Goal: Navigation & Orientation: Find specific page/section

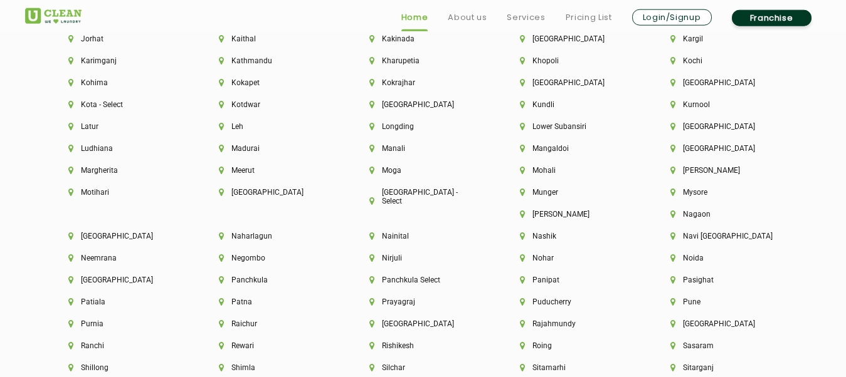
scroll to position [3585, 0]
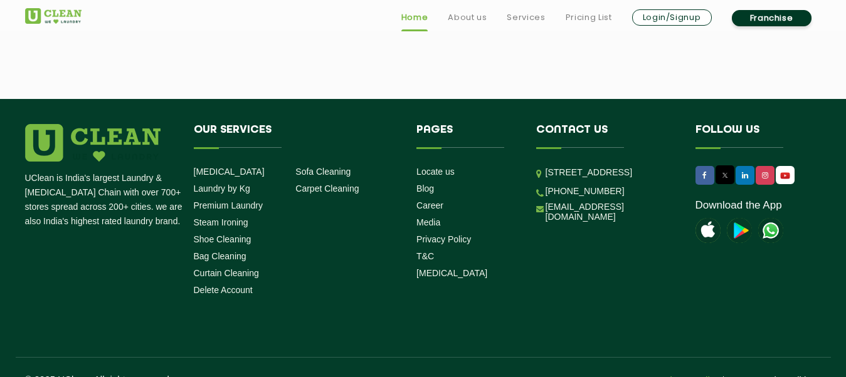
click at [683, 375] on link "Privacy Policy" at bounding box center [689, 380] width 58 height 11
click at [765, 375] on link "Terms and conditions" at bounding box center [776, 380] width 89 height 11
click at [542, 14] on link "Services" at bounding box center [526, 17] width 38 height 15
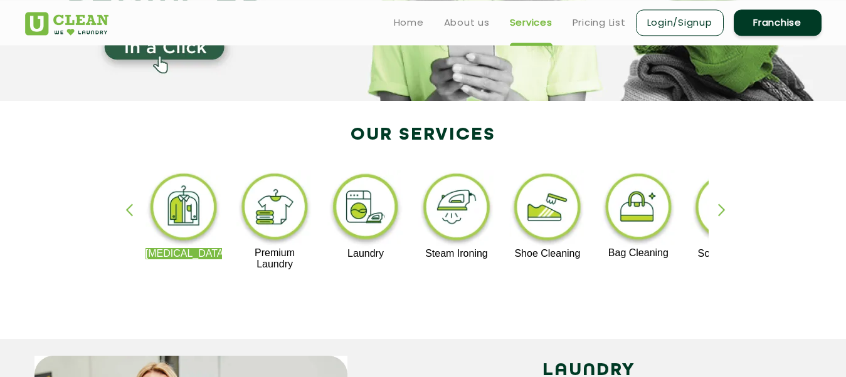
scroll to position [192, 0]
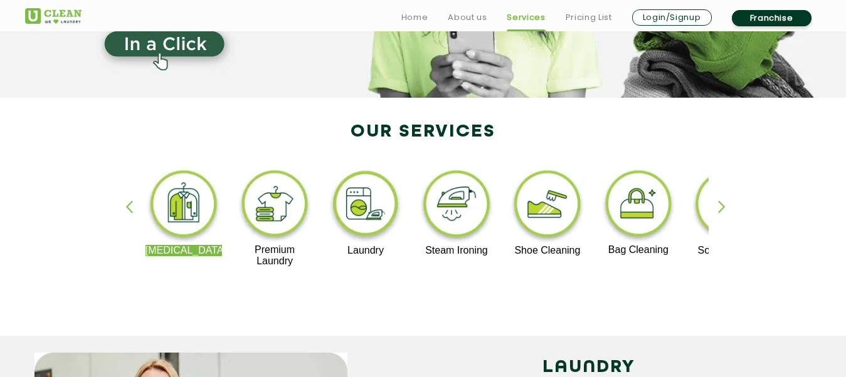
click at [723, 209] on div "button" at bounding box center [727, 218] width 19 height 34
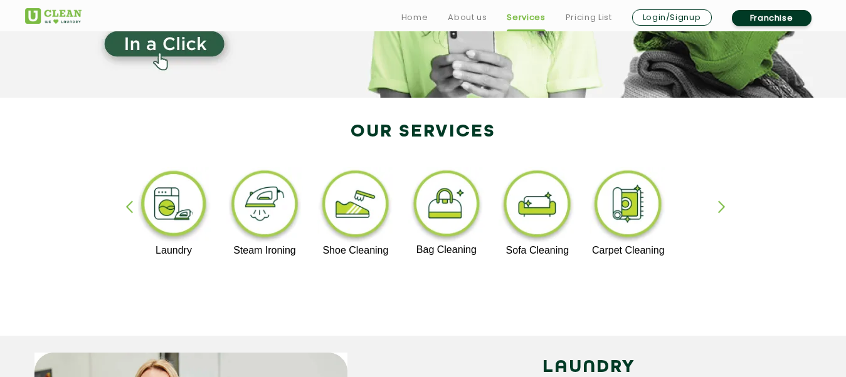
click at [723, 209] on div "button" at bounding box center [727, 218] width 19 height 34
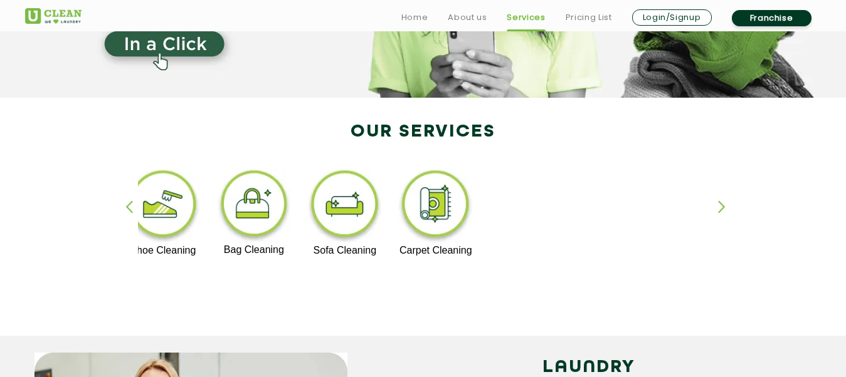
click at [723, 209] on div "button" at bounding box center [727, 218] width 19 height 34
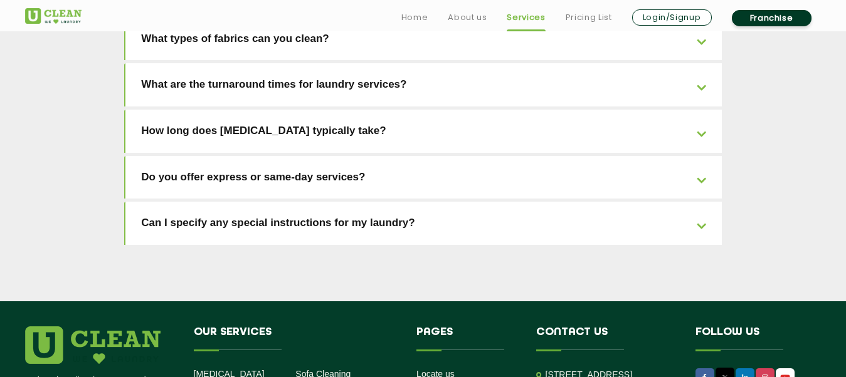
scroll to position [2814, 0]
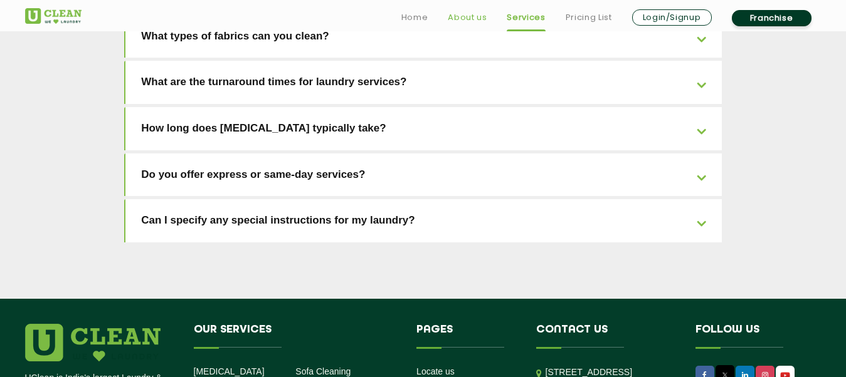
click at [471, 20] on link "About us" at bounding box center [467, 17] width 39 height 15
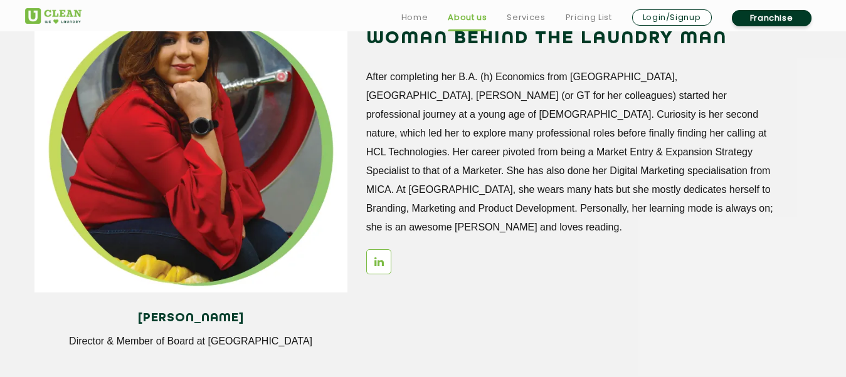
scroll to position [1842, 0]
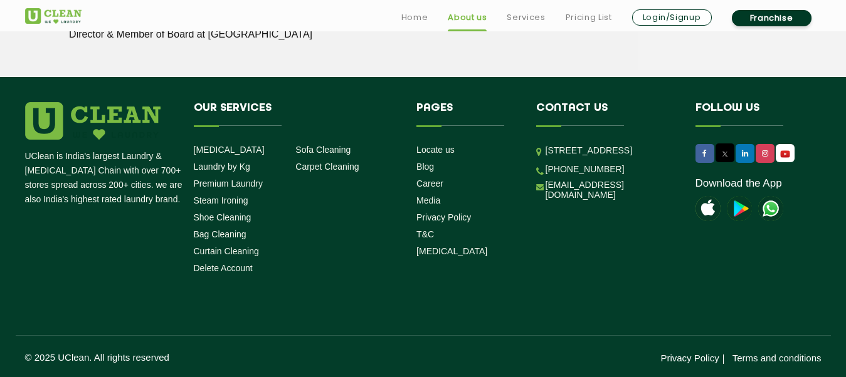
click at [744, 204] on img at bounding box center [739, 208] width 25 height 25
click at [411, 18] on link "Home" at bounding box center [414, 17] width 27 height 15
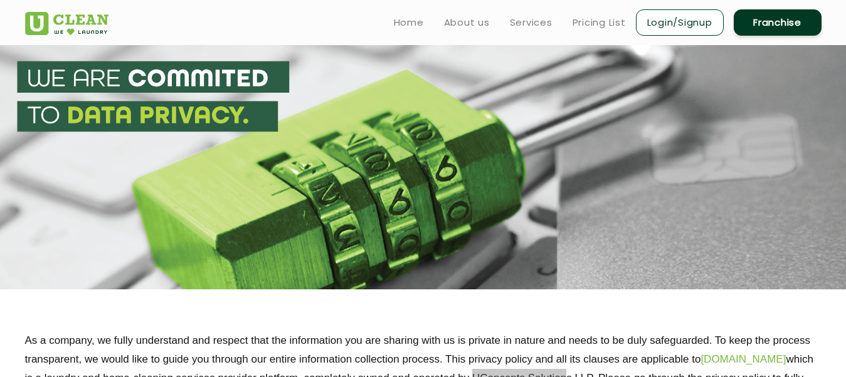
scroll to position [190, 0]
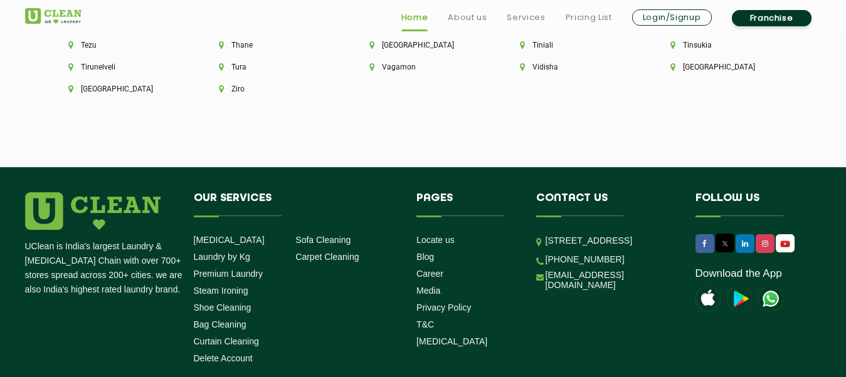
scroll to position [3197, 0]
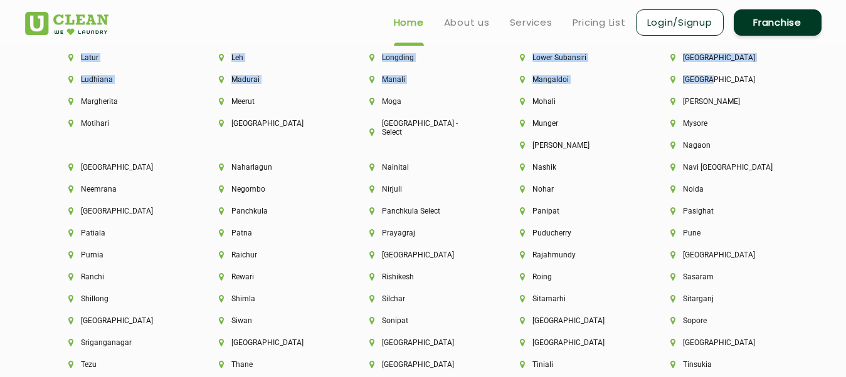
drag, startPoint x: 80, startPoint y: 53, endPoint x: 710, endPoint y: 92, distance: 631.9
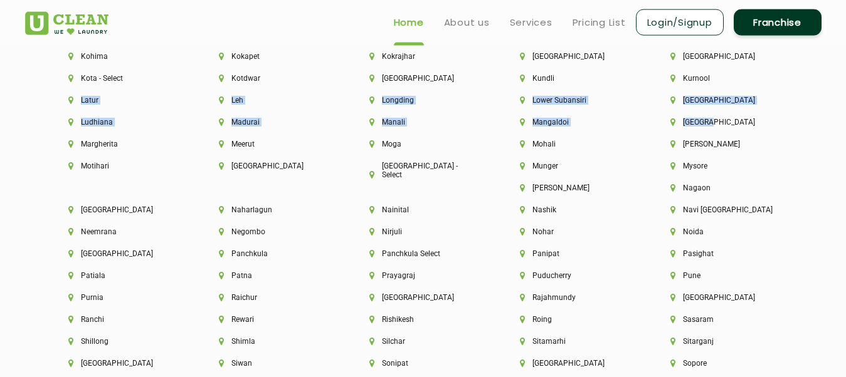
scroll to position [3133, 0]
